Goal: Task Accomplishment & Management: Manage account settings

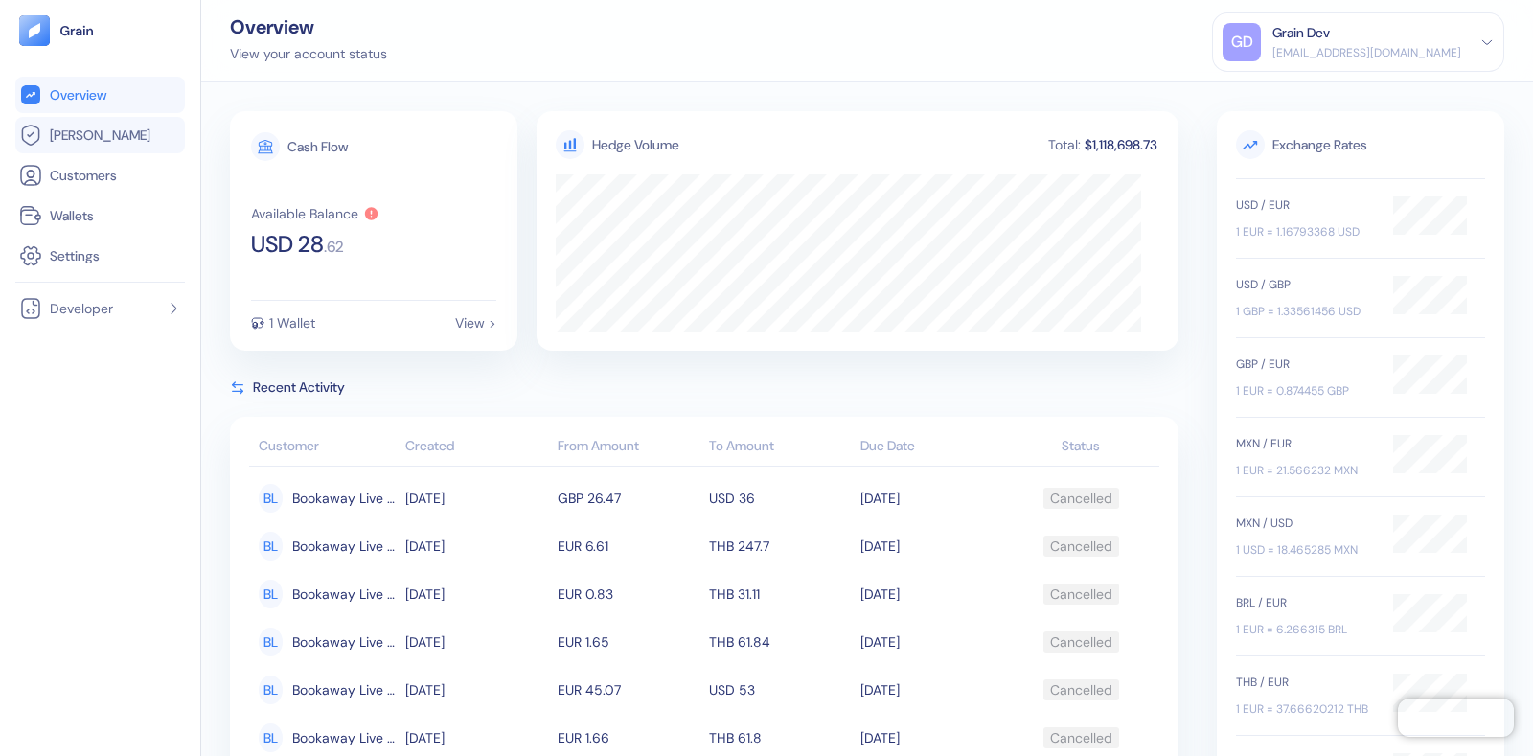
click at [144, 142] on link "[PERSON_NAME]" at bounding box center [100, 135] width 162 height 23
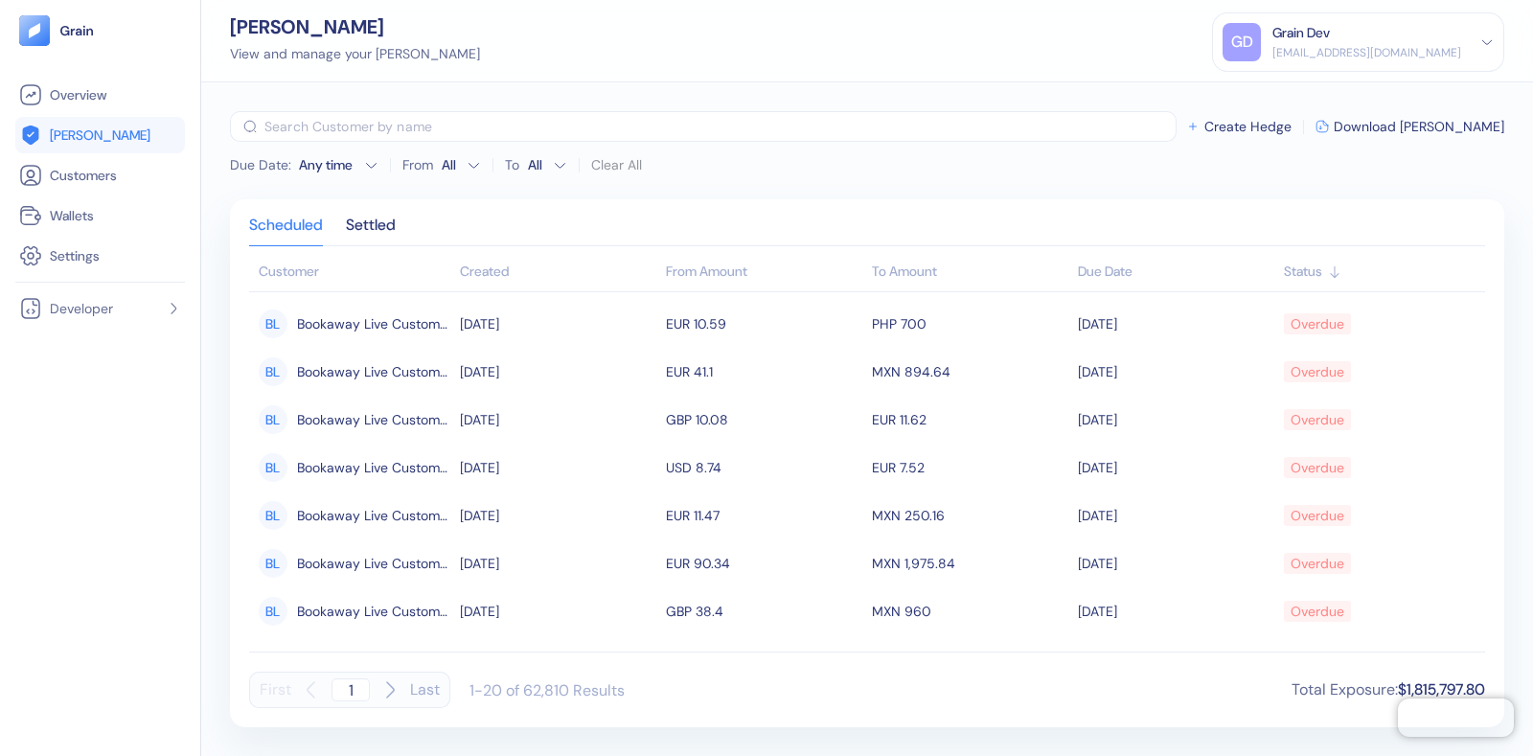
click at [1320, 53] on div "[EMAIL_ADDRESS][DOMAIN_NAME]" at bounding box center [1367, 52] width 189 height 17
click at [1296, 88] on div "Sign Out" at bounding box center [1274, 95] width 53 height 20
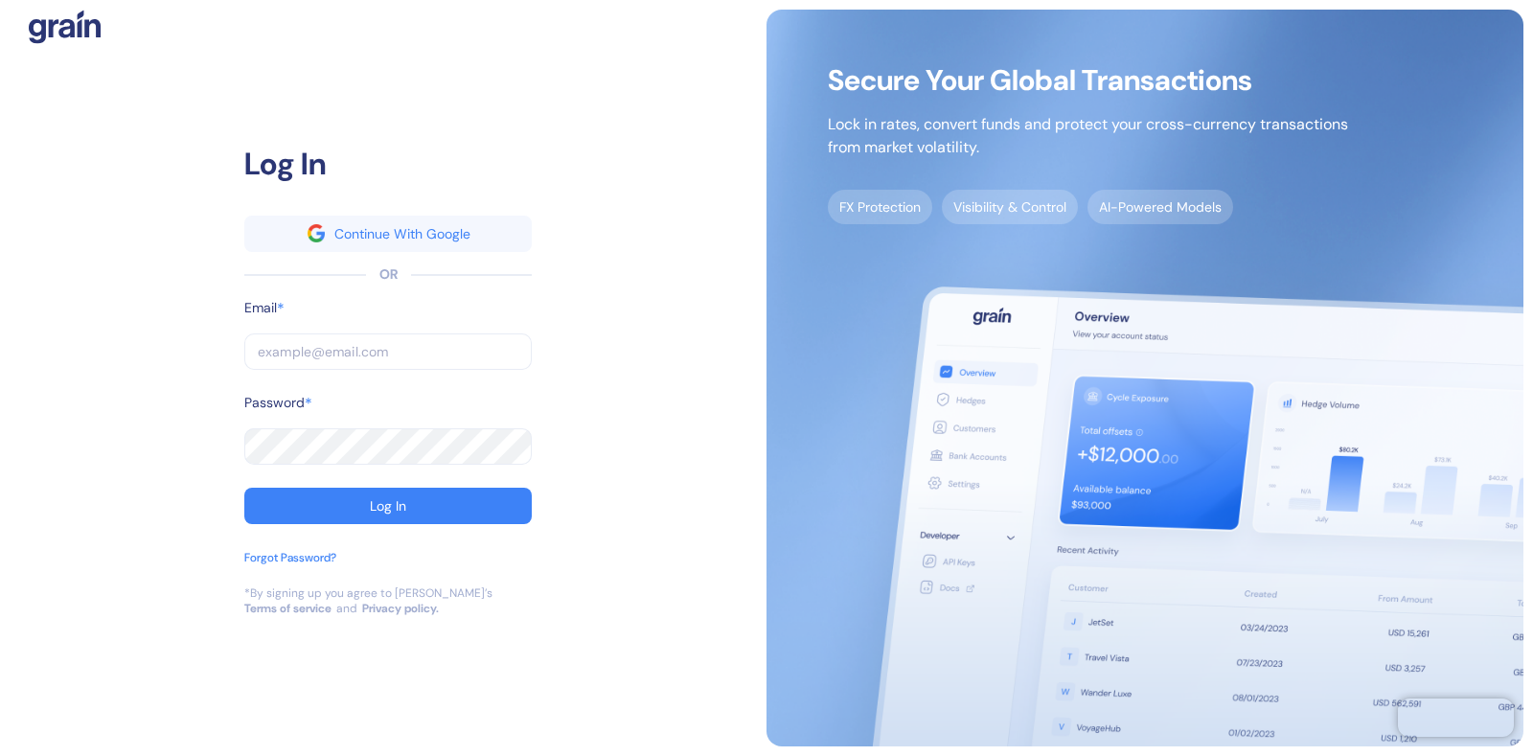
click at [346, 349] on input "text" at bounding box center [387, 351] width 287 height 36
type input "[EMAIL_ADDRESS][DOMAIN_NAME]"
